Goal: Task Accomplishment & Management: Use online tool/utility

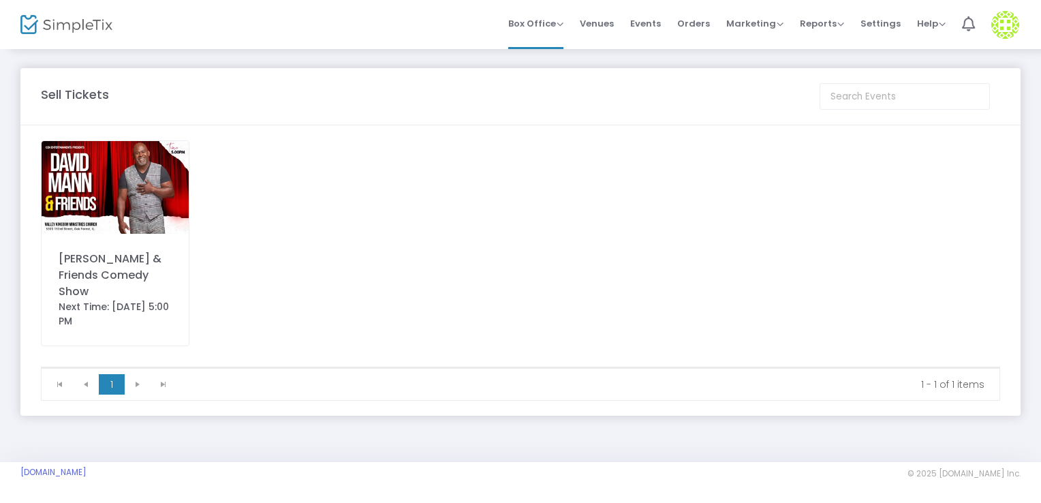
click at [131, 168] on img at bounding box center [115, 187] width 147 height 93
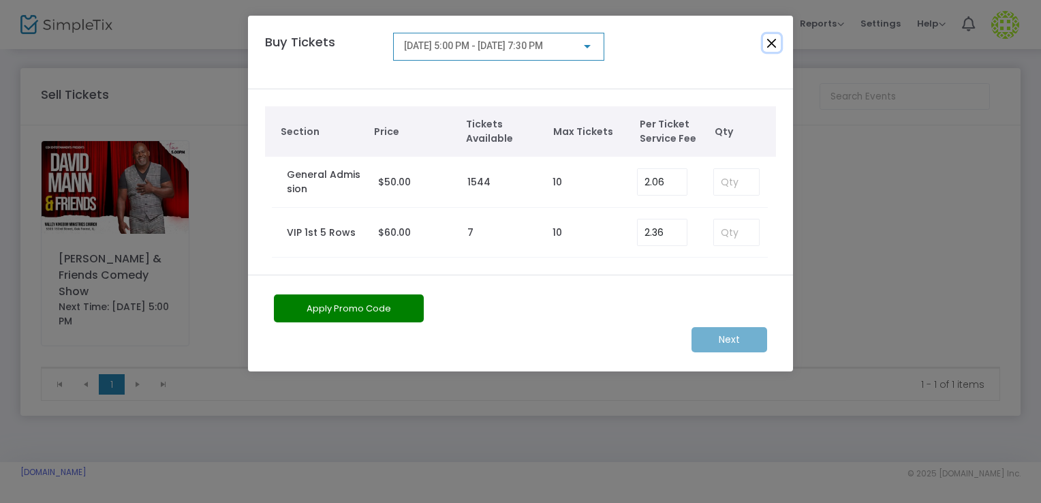
click at [775, 44] on button "Close" at bounding box center [772, 43] width 18 height 18
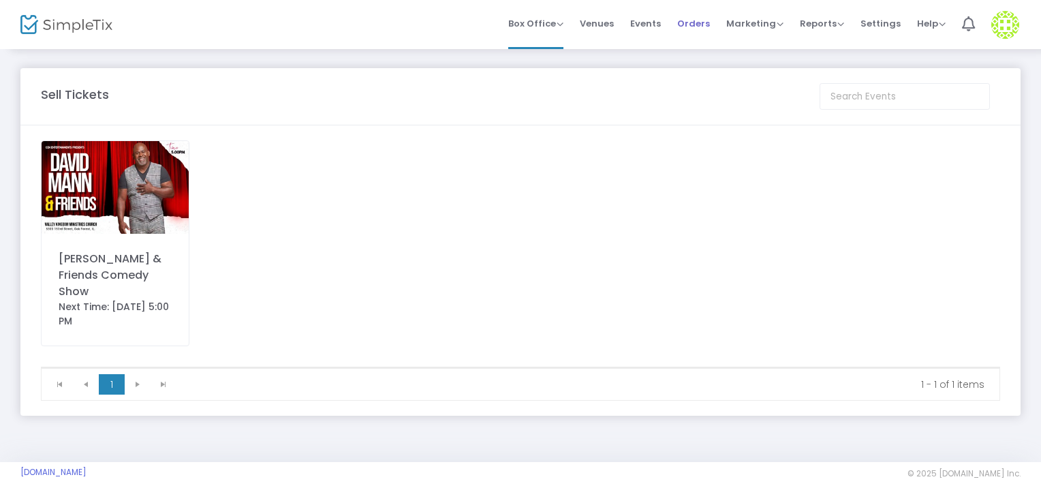
click at [688, 22] on span "Orders" at bounding box center [693, 23] width 33 height 35
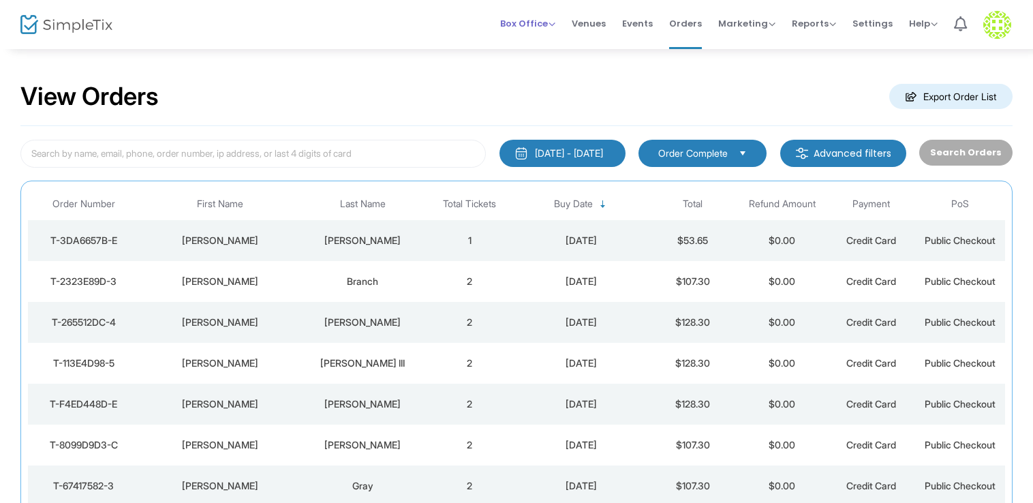
click at [513, 28] on span "Box Office" at bounding box center [527, 23] width 55 height 13
click at [539, 43] on li "Sell Tickets" at bounding box center [548, 46] width 97 height 27
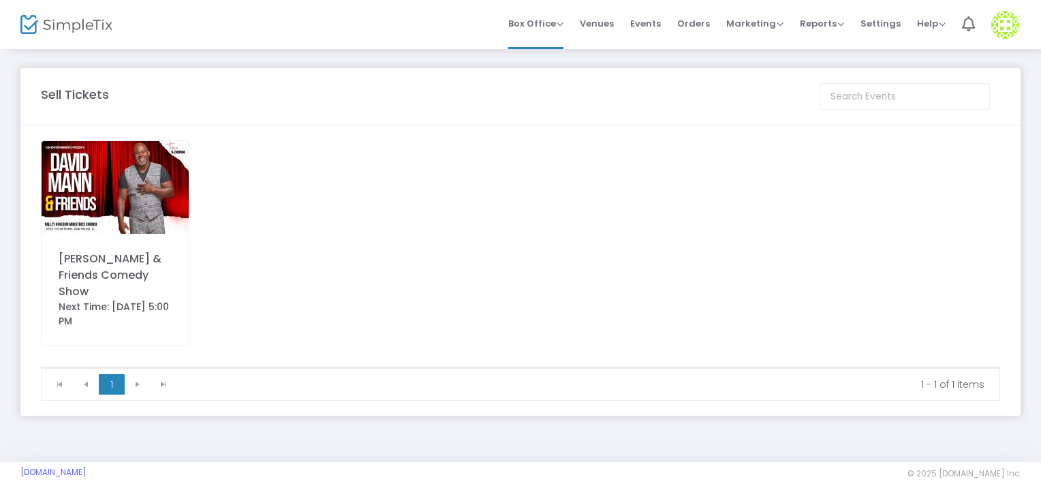
click at [37, 26] on img at bounding box center [66, 25] width 92 height 20
